Goal: Use online tool/utility: Utilize a website feature to perform a specific function

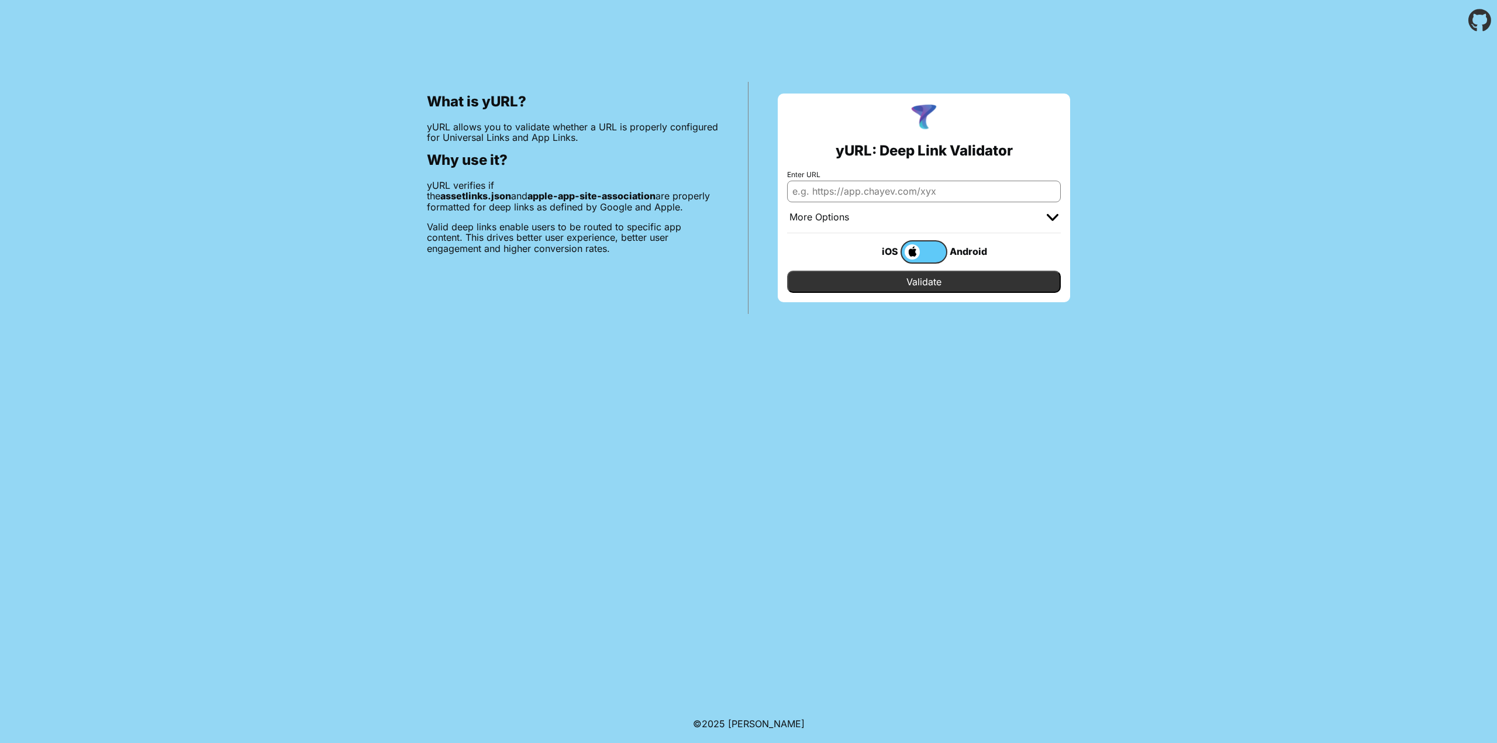
click at [929, 251] on label at bounding box center [924, 251] width 47 height 23
click at [0, 0] on input "checkbox" at bounding box center [0, 0] width 0 height 0
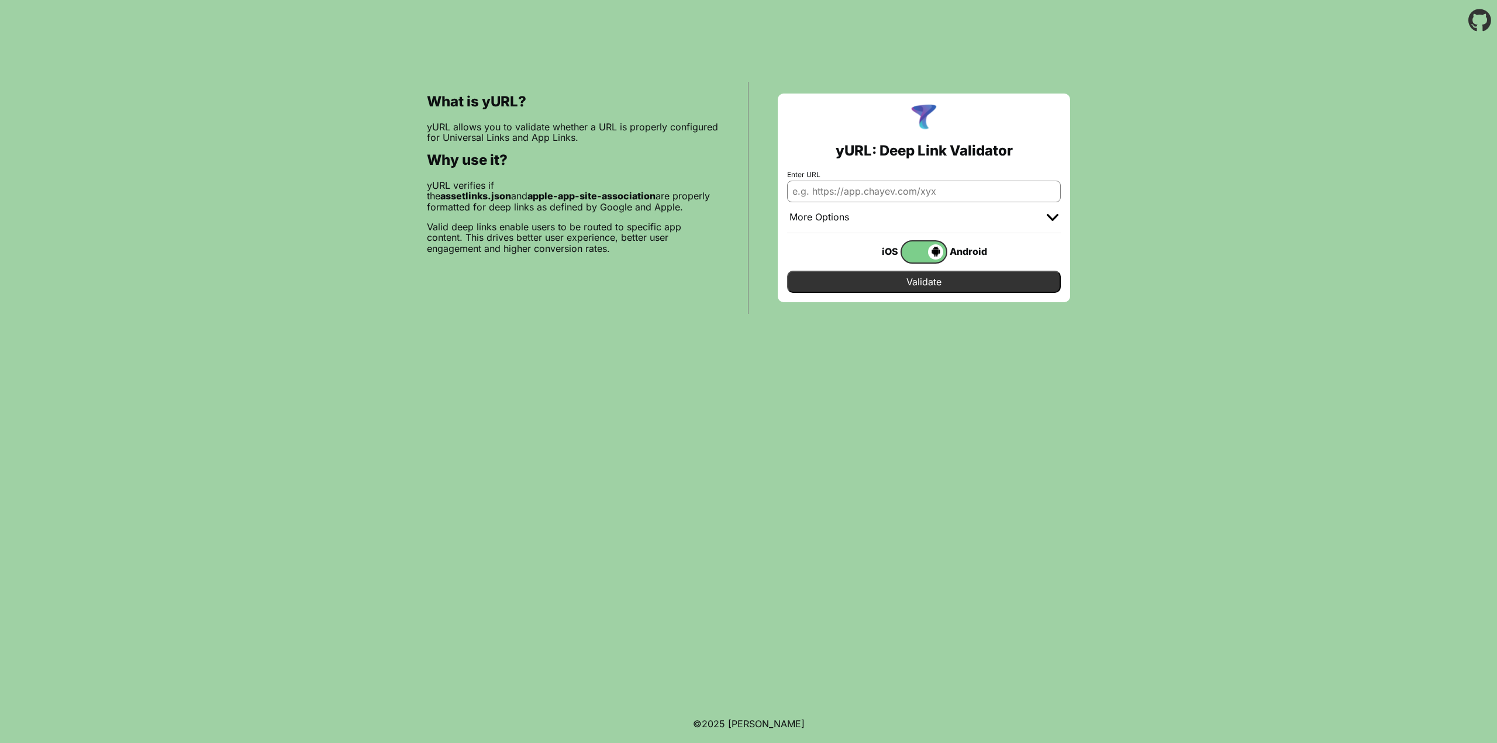
click at [925, 251] on span at bounding box center [923, 251] width 42 height 15
click at [0, 0] on input "checkbox" at bounding box center [0, 0] width 0 height 0
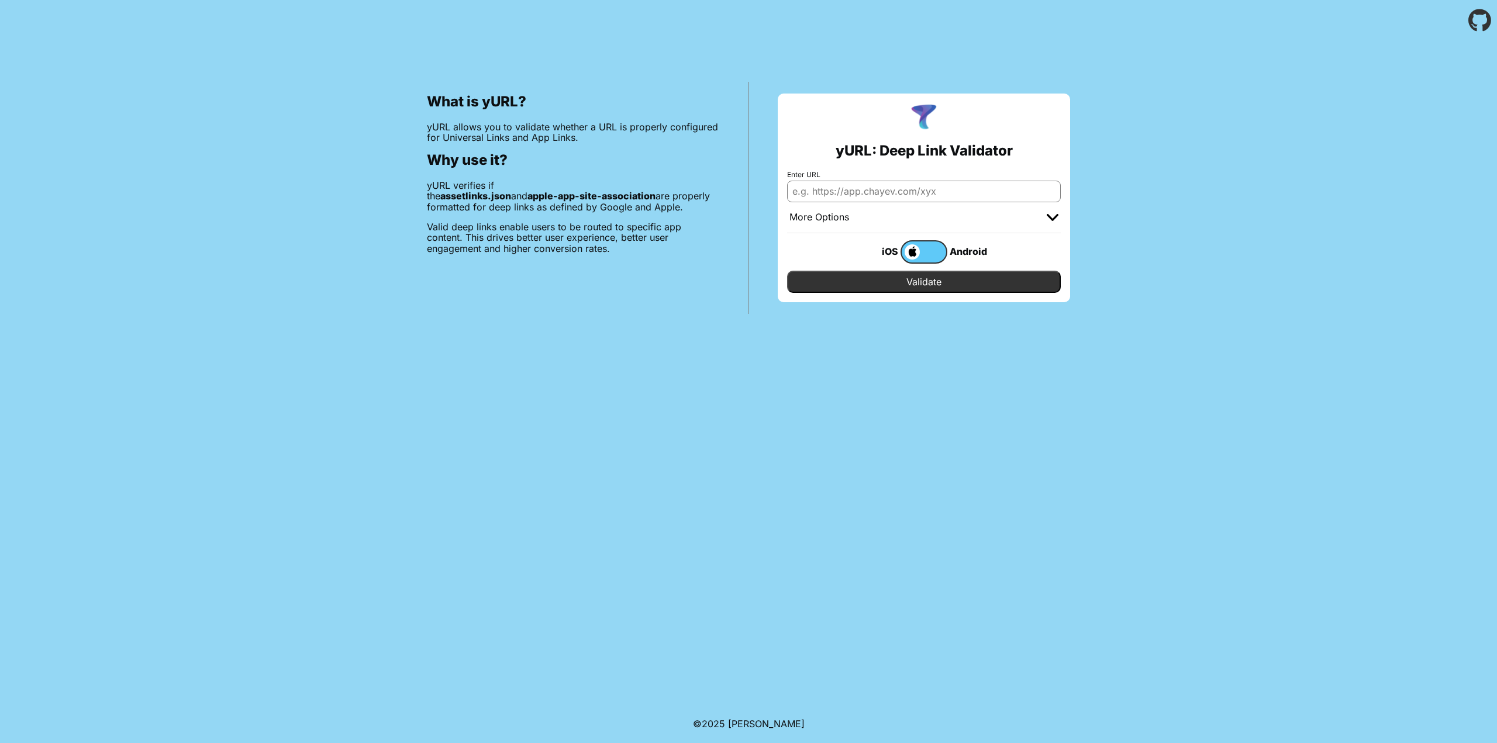
drag, startPoint x: 568, startPoint y: 243, endPoint x: 550, endPoint y: 237, distance: 19.1
type input "[URL][DOMAIN_NAME]"
click at [911, 285] on input "Validate" at bounding box center [924, 282] width 274 height 22
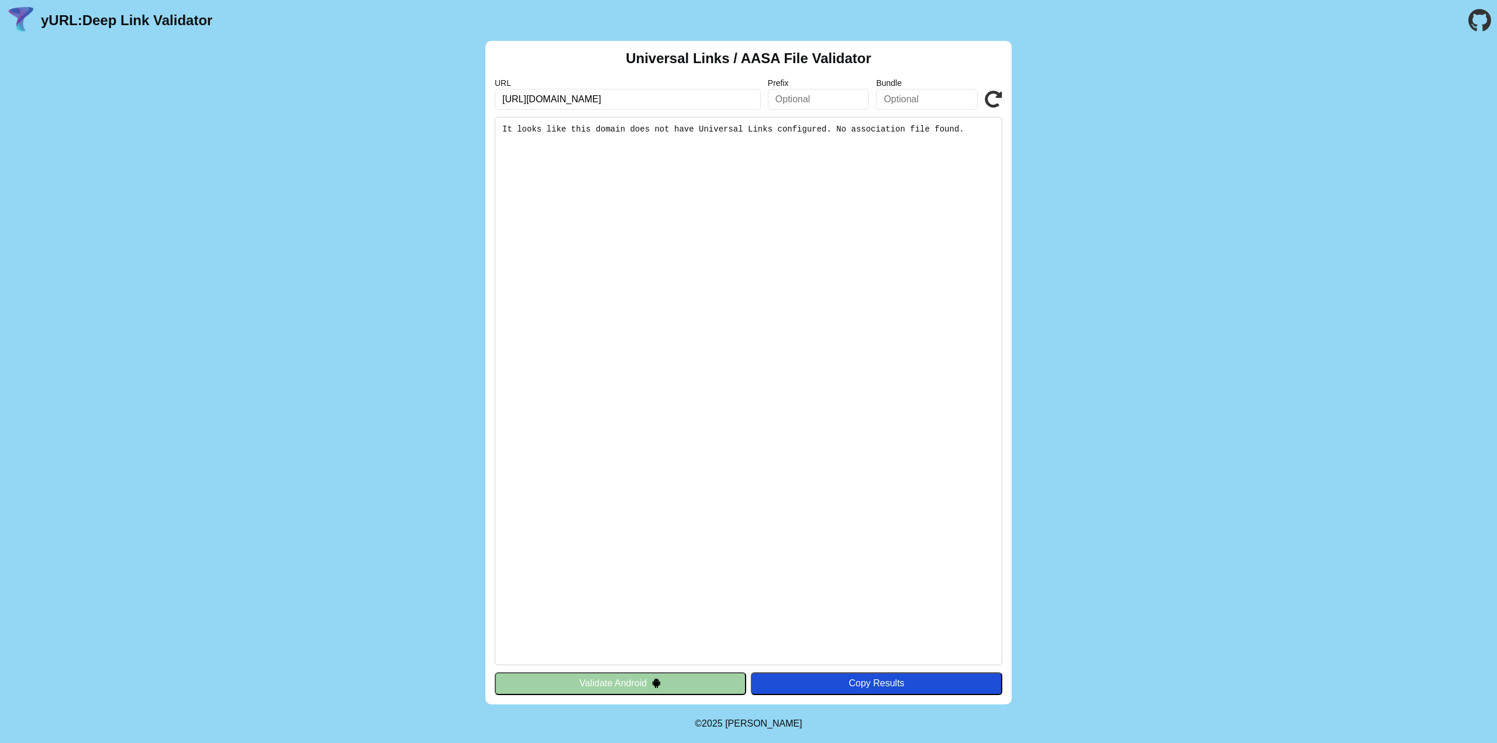
click at [605, 681] on button "Validate Android" at bounding box center [620, 684] width 251 height 22
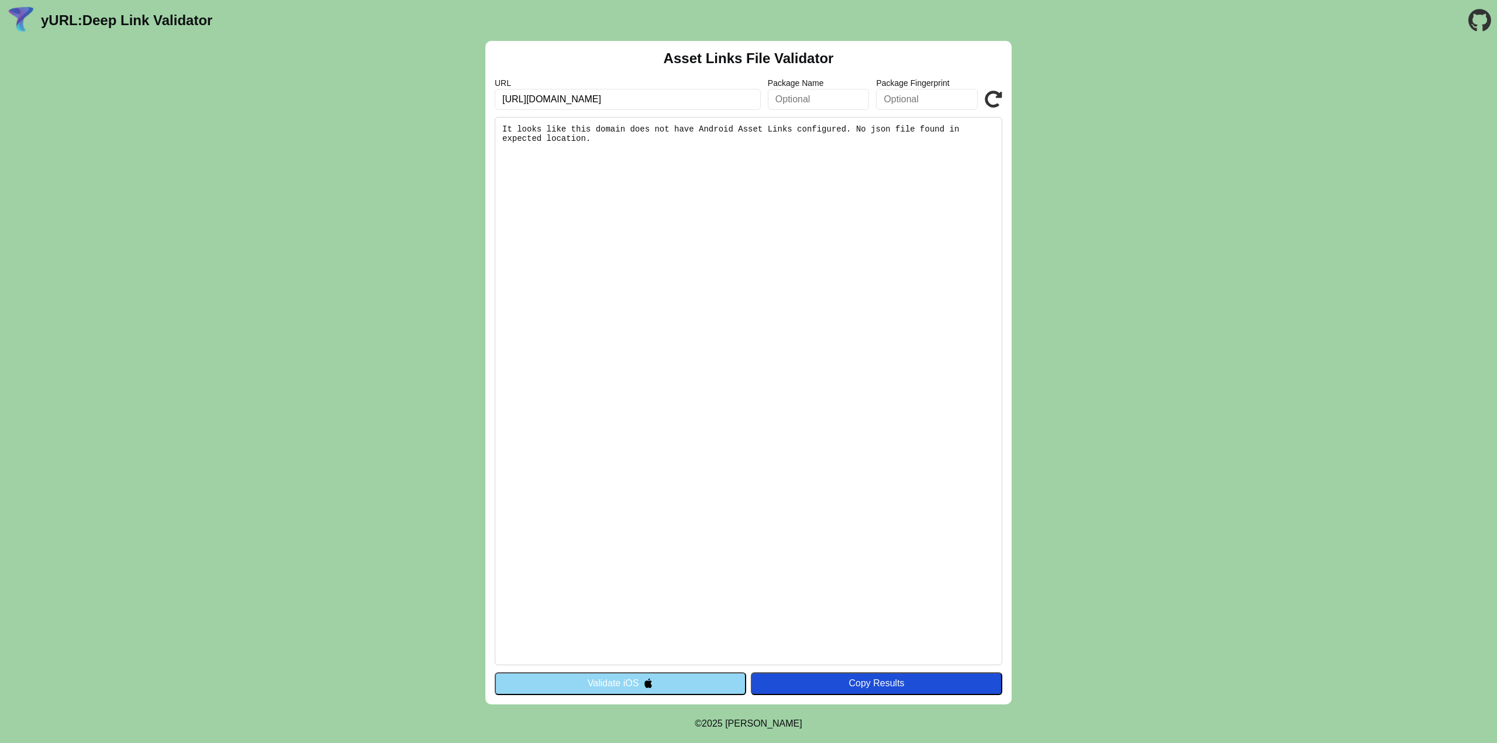
click at [589, 679] on button "Validate iOS" at bounding box center [620, 684] width 251 height 22
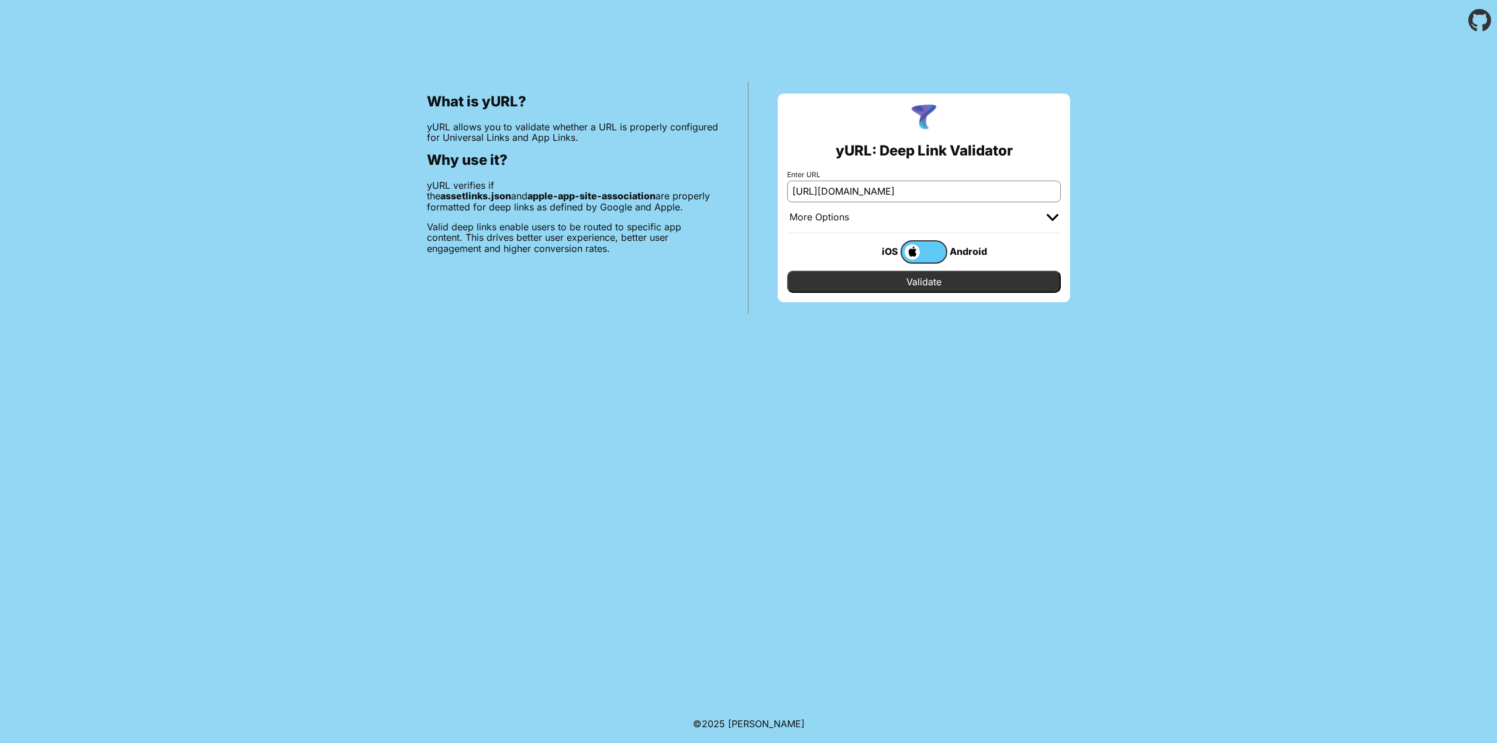
click at [915, 190] on input "[URL][DOMAIN_NAME]" at bounding box center [924, 191] width 274 height 21
click at [936, 192] on input "[URL][DOMAIN_NAME]" at bounding box center [924, 191] width 274 height 21
type input "[URL][DOMAIN_NAME]"
click at [916, 281] on input "Validate" at bounding box center [924, 282] width 274 height 22
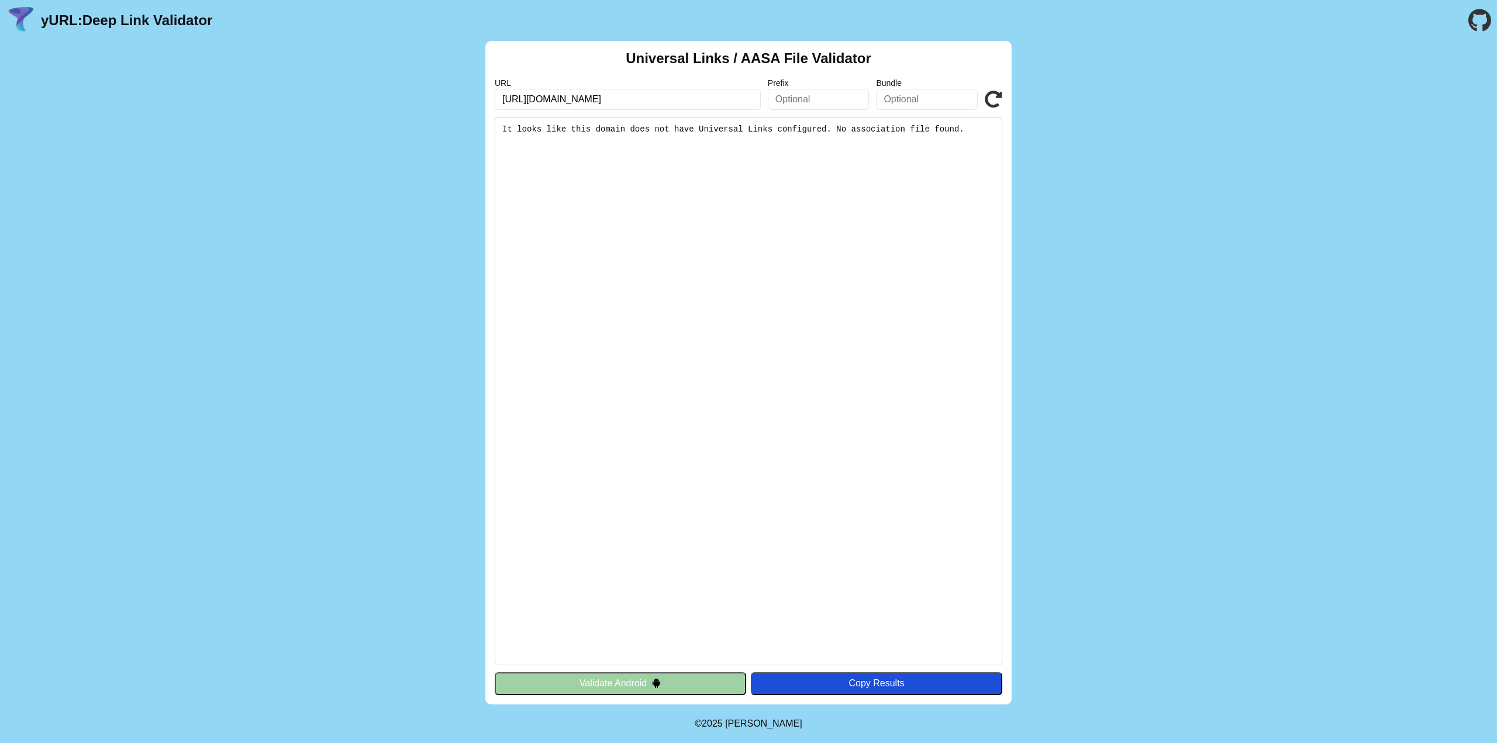
click at [647, 679] on button "Validate Android" at bounding box center [620, 684] width 251 height 22
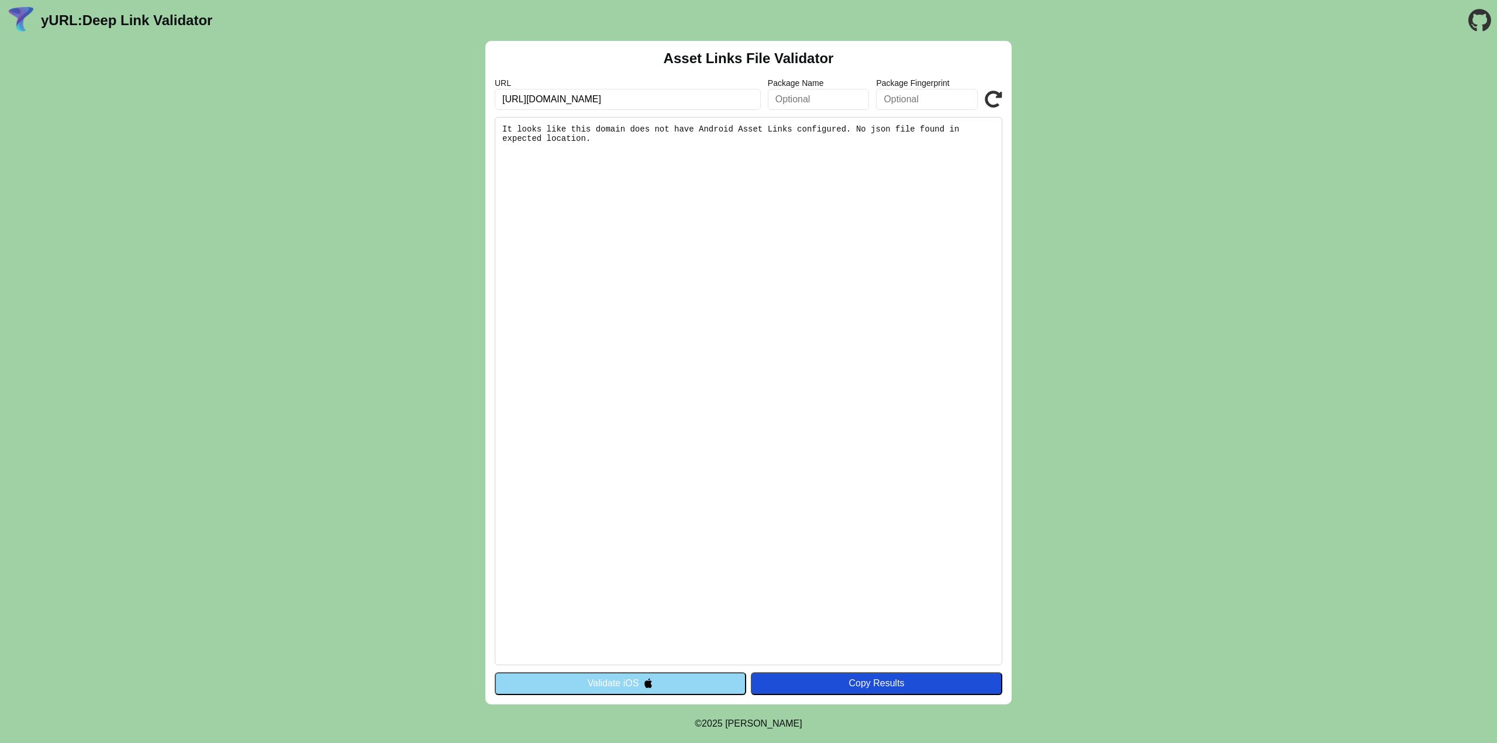
click at [703, 496] on pre "It looks like this domain does not have Android Asset Links configured. No json…" at bounding box center [749, 391] width 508 height 549
click at [819, 98] on input "text" at bounding box center [819, 99] width 102 height 21
type input "com.numina.polo.plus"
click at [633, 675] on button "Validate iOS" at bounding box center [620, 684] width 251 height 22
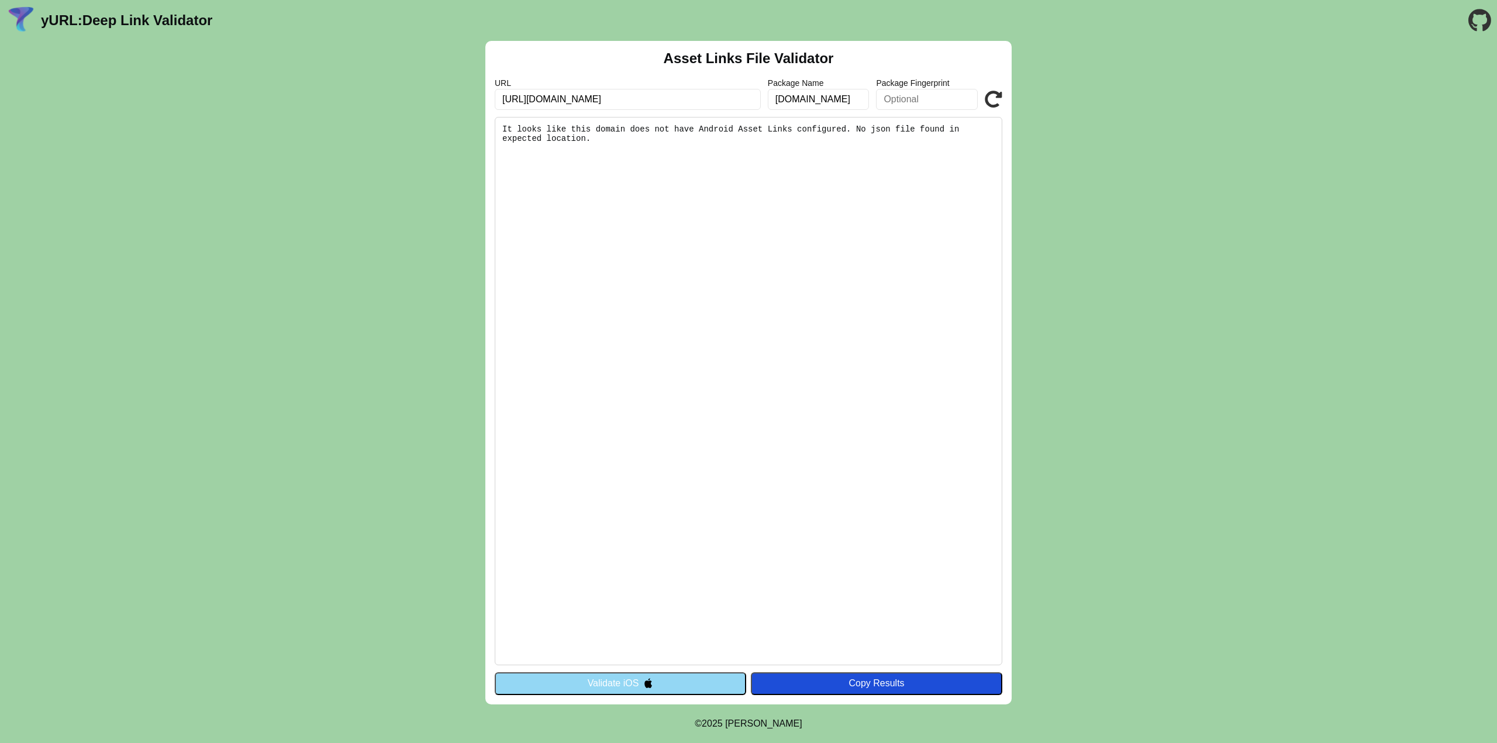
scroll to position [0, 0]
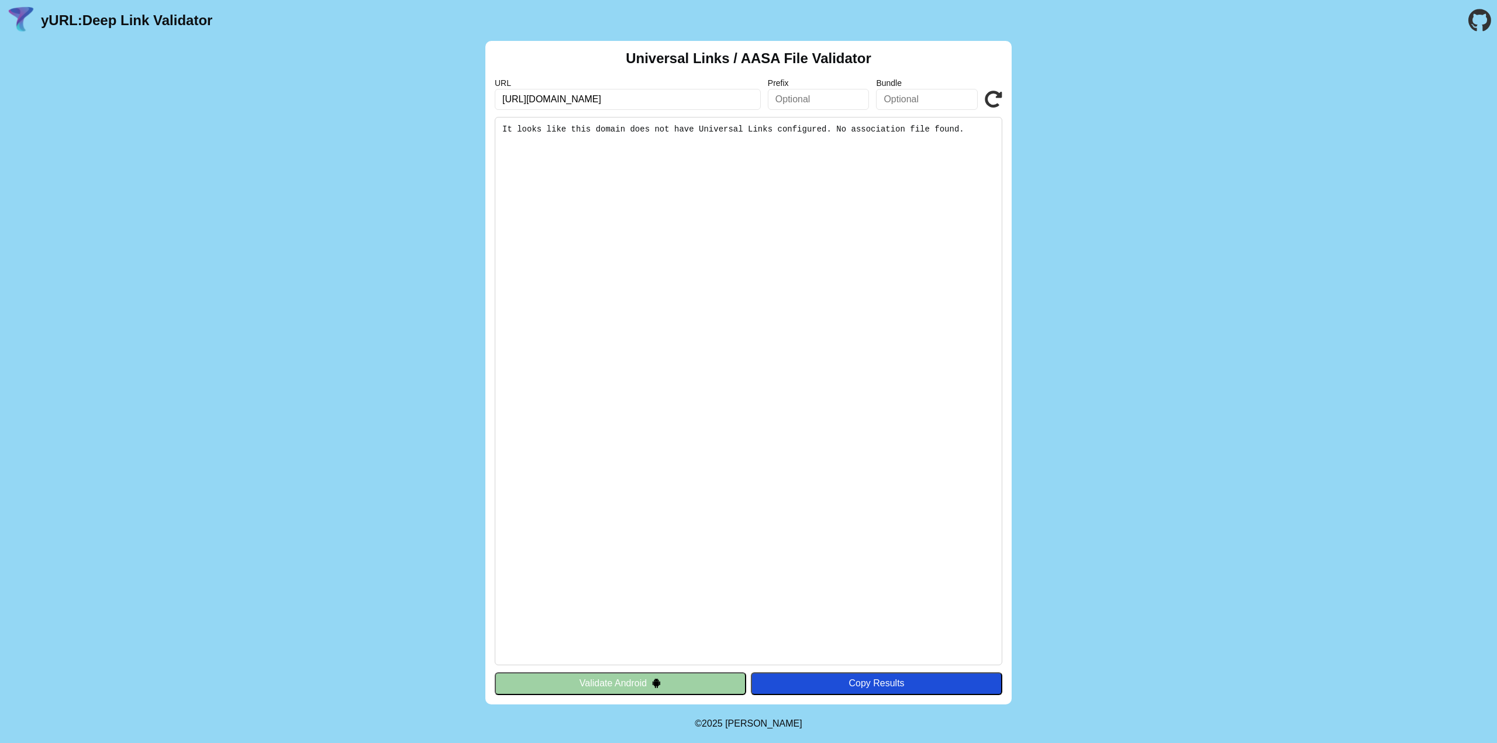
click at [628, 681] on button "Validate Android" at bounding box center [620, 684] width 251 height 22
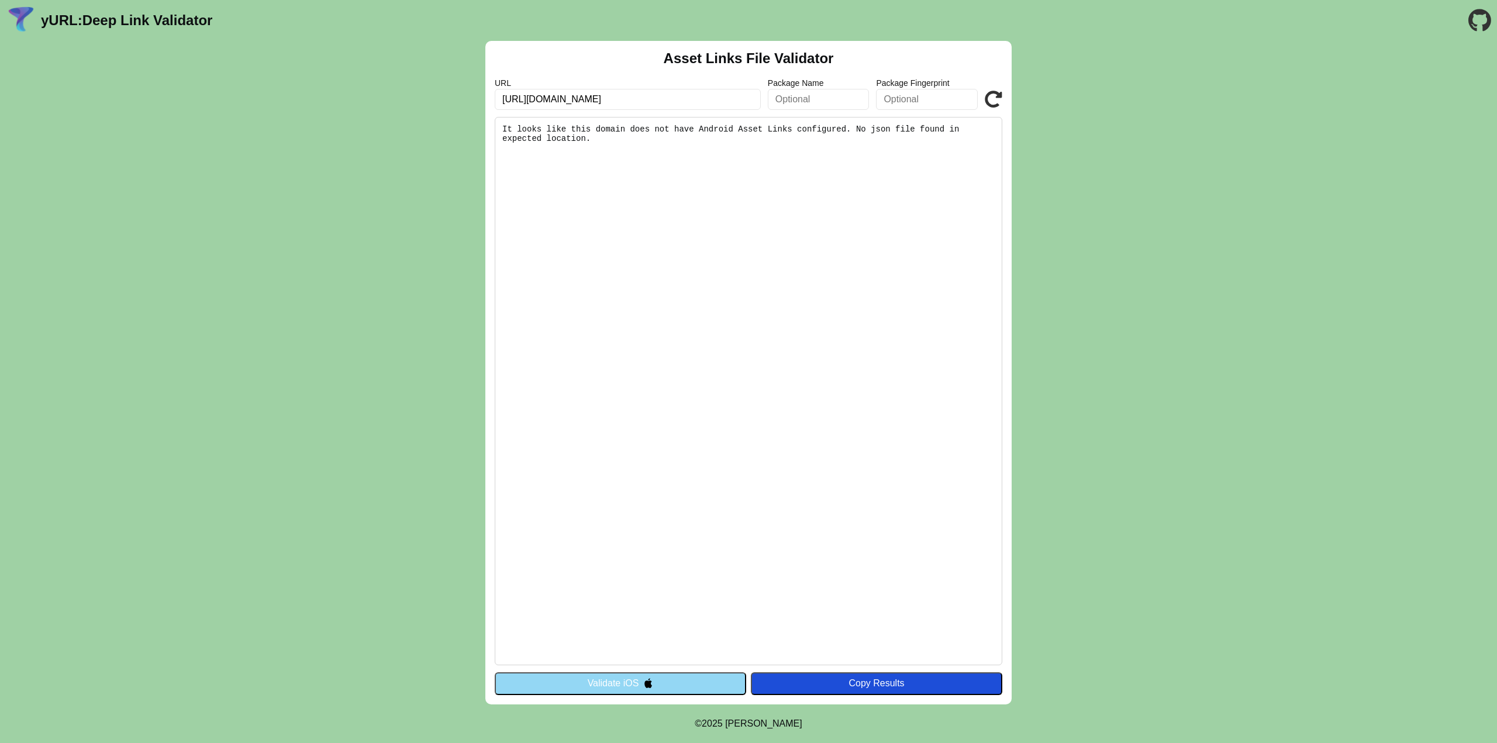
click at [628, 680] on button "Validate iOS" at bounding box center [620, 684] width 251 height 22
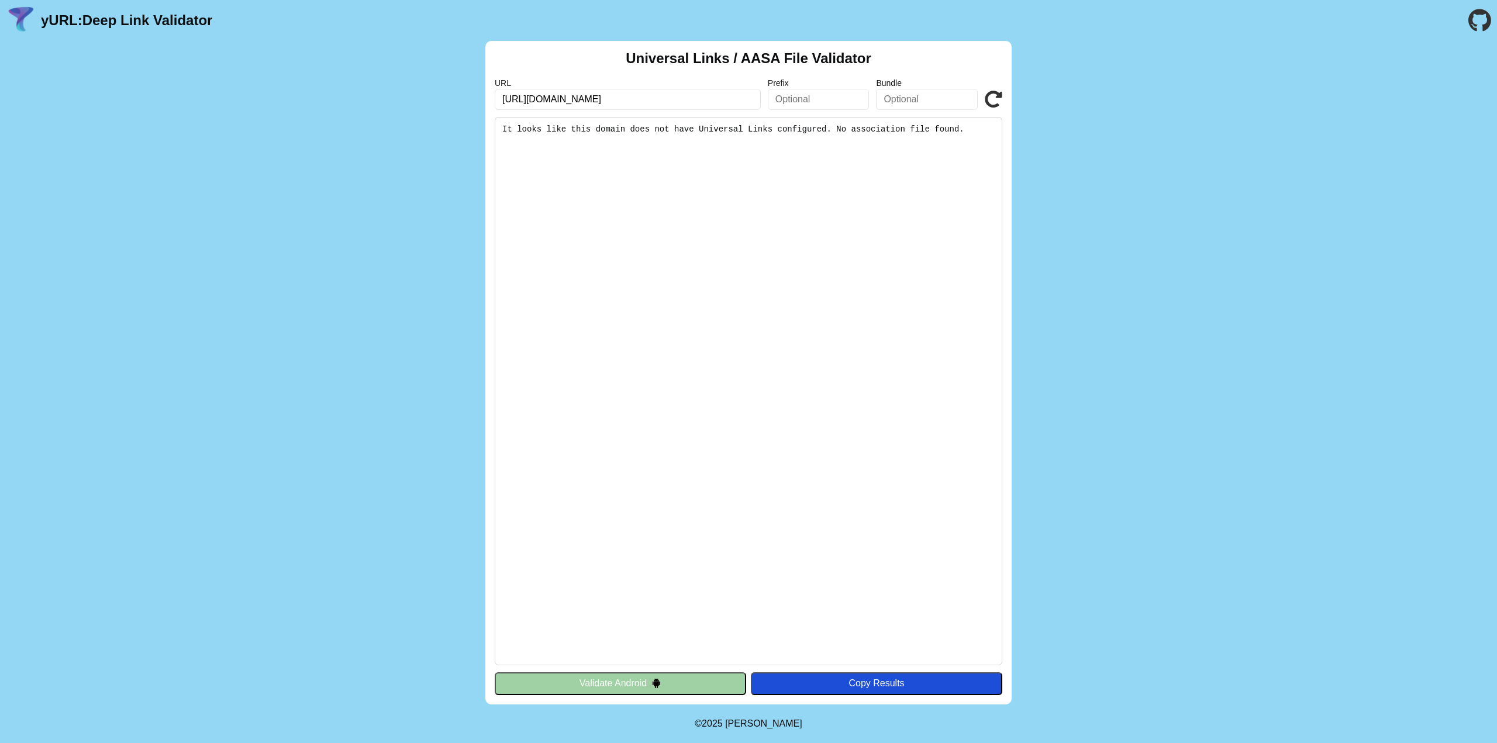
click at [825, 100] on input "text" at bounding box center [819, 99] width 102 height 21
type input "[DOMAIN_NAME]"
click at [638, 680] on button "Validate Android" at bounding box center [620, 684] width 251 height 22
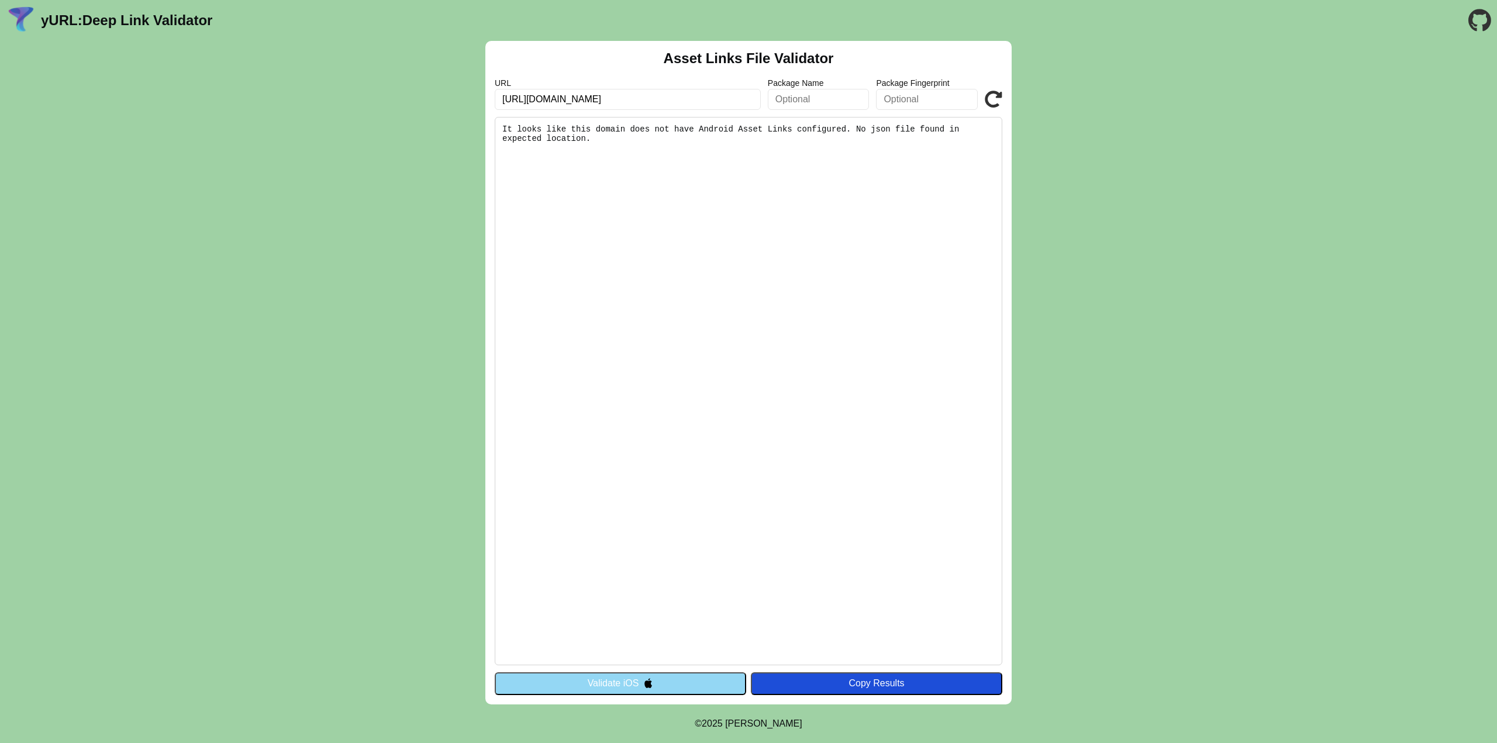
click at [810, 98] on input "text" at bounding box center [819, 99] width 102 height 21
type input "[DOMAIN_NAME]"
click at [615, 687] on button "Validate iOS" at bounding box center [620, 684] width 251 height 22
drag, startPoint x: 921, startPoint y: 220, endPoint x: 908, endPoint y: 228, distance: 14.9
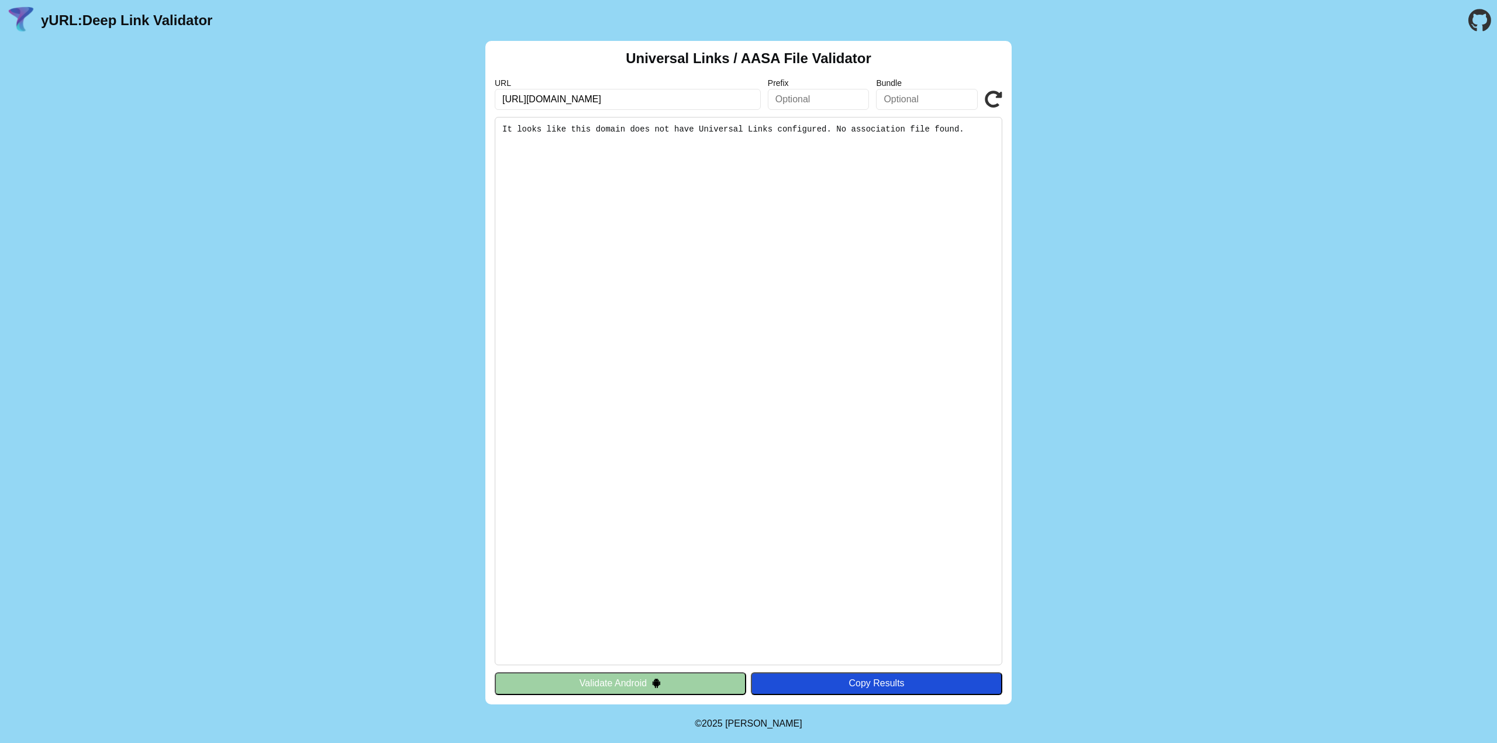
drag, startPoint x: 952, startPoint y: 208, endPoint x: 928, endPoint y: 218, distance: 25.7
